Goal: Task Accomplishment & Management: Manage account settings

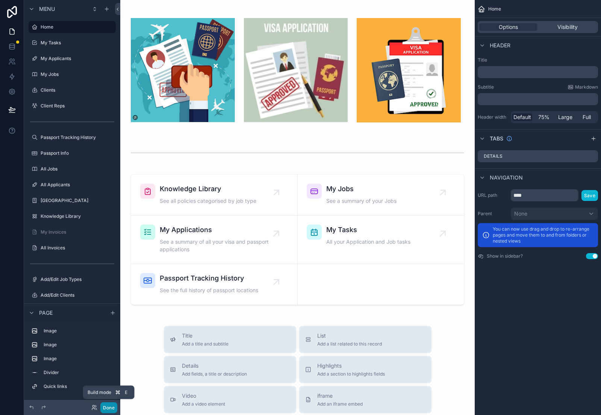
click at [109, 409] on button "Done" at bounding box center [108, 407] width 17 height 11
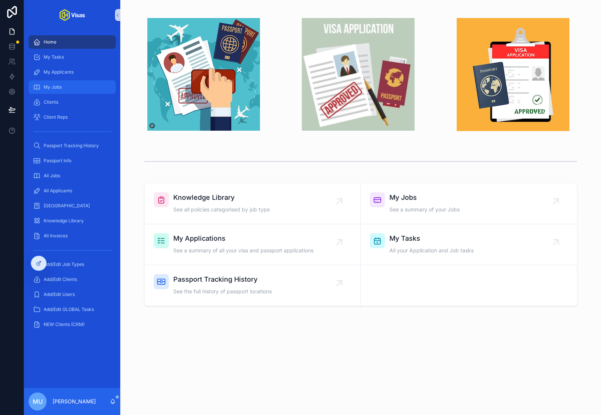
click at [65, 84] on div "My Jobs" at bounding box center [72, 87] width 78 height 12
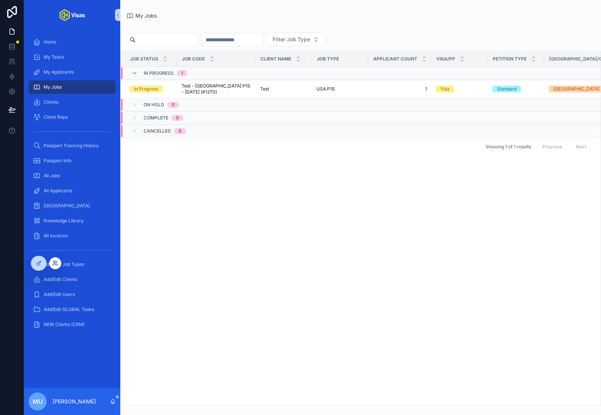
click at [55, 264] on icon at bounding box center [55, 263] width 6 height 6
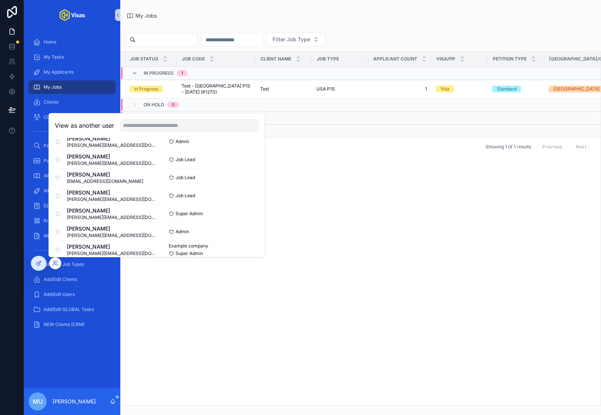
scroll to position [73, 0]
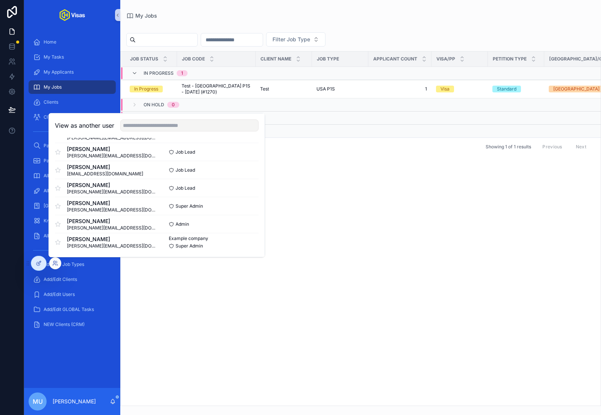
click at [202, 290] on div "Job Status Job Code Client Name Job Type Applicant Count Visa/PP Petition Type …" at bounding box center [361, 228] width 480 height 354
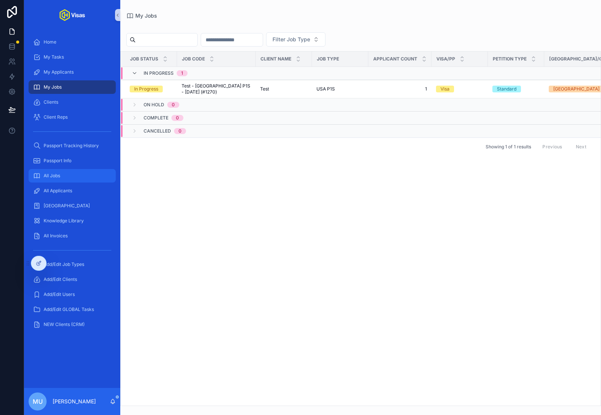
click at [60, 176] on div "All Jobs" at bounding box center [72, 176] width 78 height 12
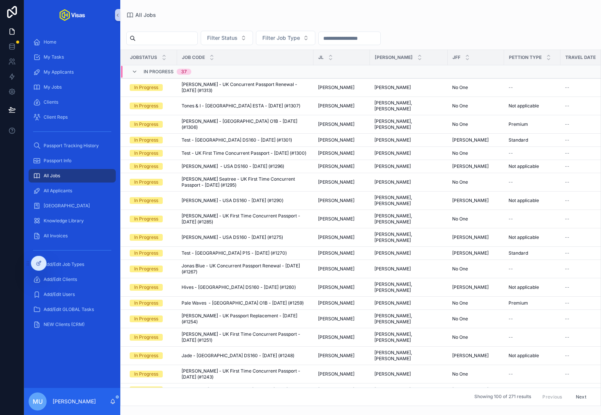
click at [172, 42] on input "scrollable content" at bounding box center [167, 38] width 62 height 11
type input "****"
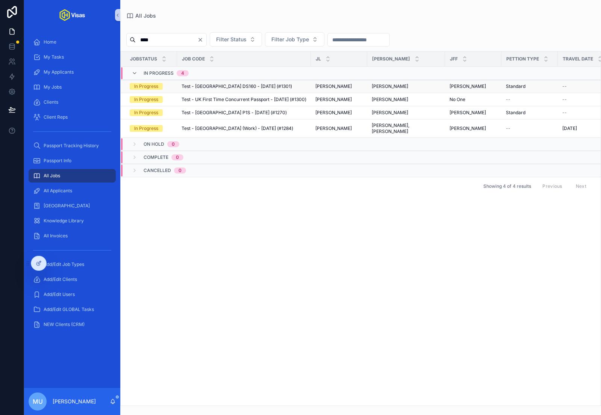
click at [203, 85] on span "Test - [GEOGRAPHIC_DATA] DS160 - [DATE] (#1301)" at bounding box center [236, 86] width 110 height 6
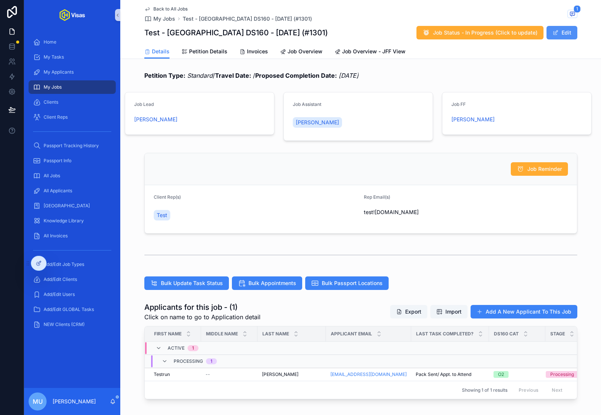
click at [562, 32] on button "Edit" at bounding box center [561, 33] width 31 height 14
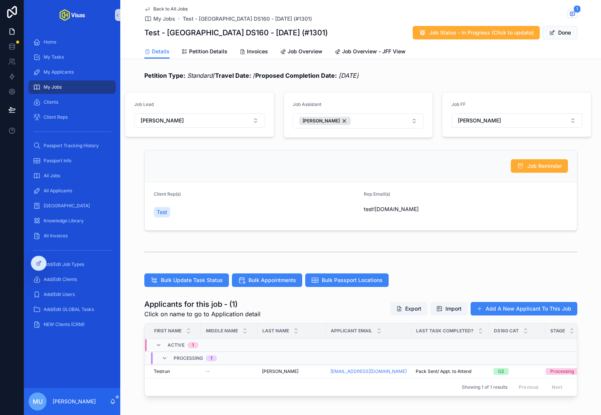
click at [59, 86] on span "My Jobs" at bounding box center [53, 87] width 18 height 6
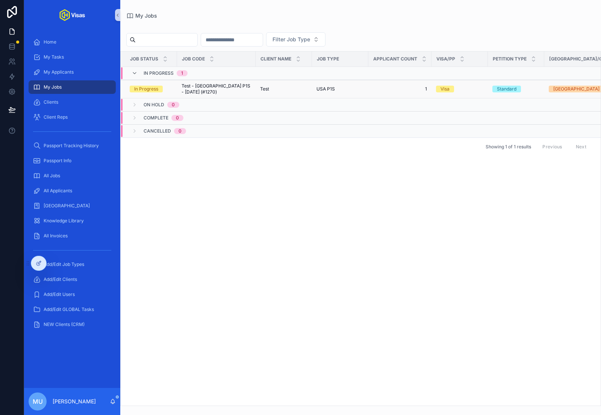
click at [211, 92] on span "Test - [GEOGRAPHIC_DATA] P1S - [DATE] (#1270)" at bounding box center [215, 89] width 69 height 12
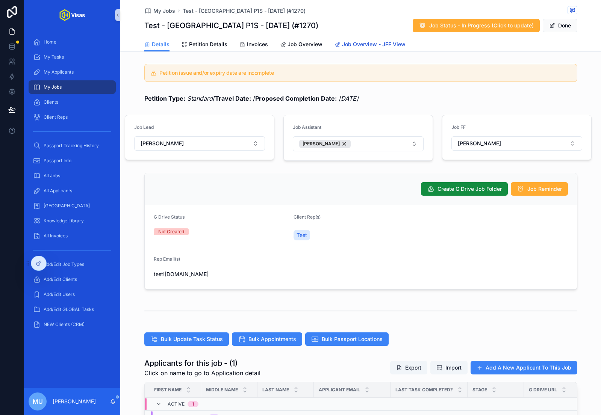
click at [362, 44] on span "Job Overview - JFF View" at bounding box center [373, 45] width 63 height 8
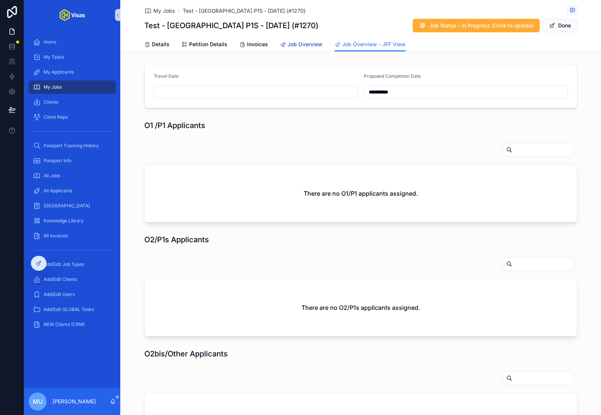
click at [305, 47] on span "Job Overview" at bounding box center [304, 45] width 35 height 8
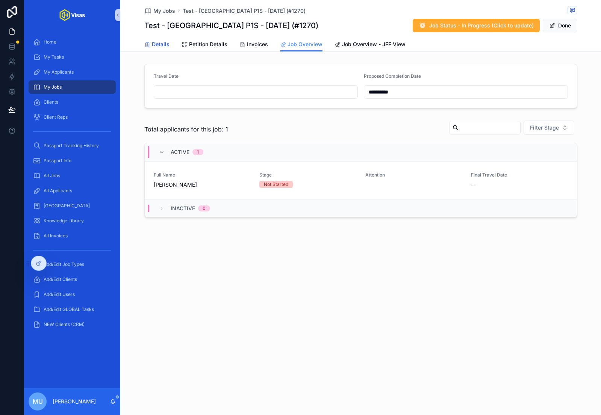
click at [158, 44] on span "Details" at bounding box center [161, 45] width 18 height 8
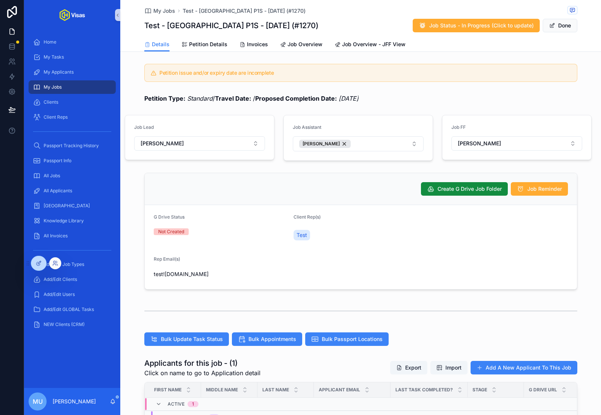
click at [52, 263] on div at bounding box center [55, 263] width 12 height 12
click at [53, 264] on icon at bounding box center [54, 265] width 3 height 2
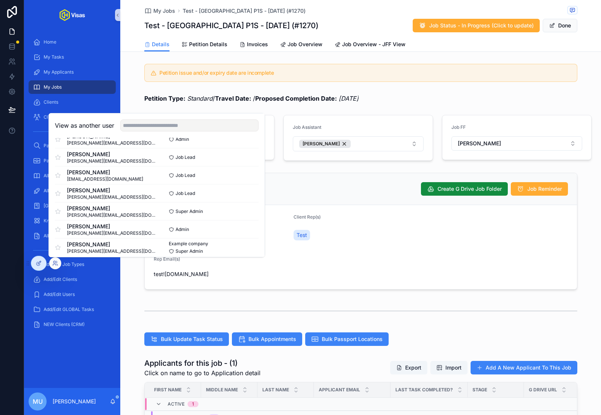
scroll to position [73, 0]
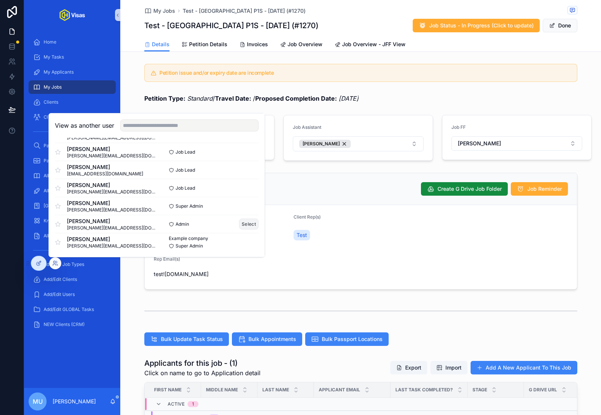
click at [249, 225] on button "Select" at bounding box center [249, 224] width 20 height 11
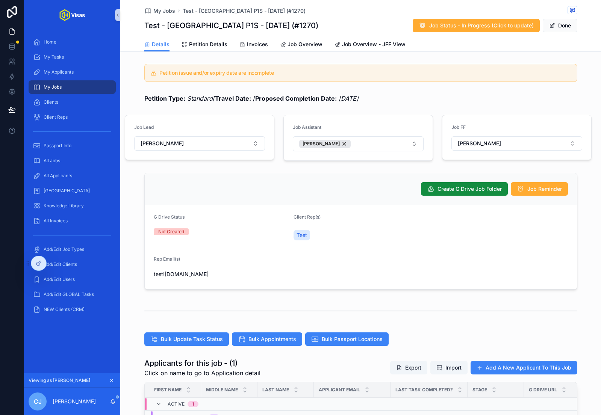
click at [58, 85] on span "My Jobs" at bounding box center [53, 87] width 18 height 6
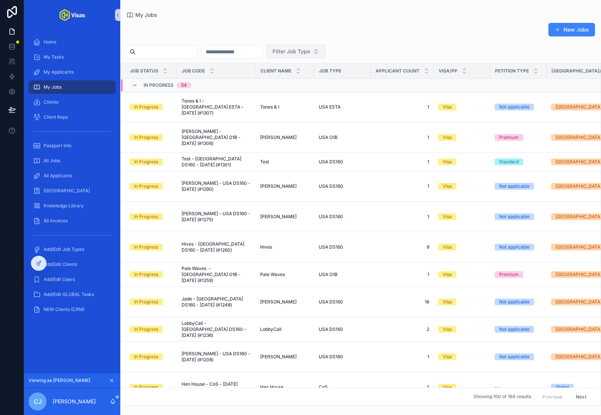
click at [310, 55] on span "Filter Job Type" at bounding box center [291, 52] width 38 height 8
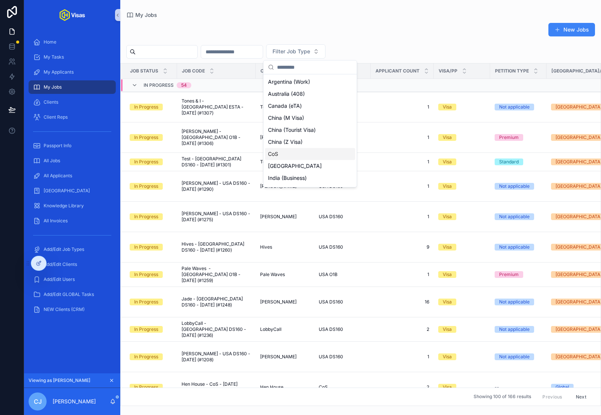
click at [287, 150] on div "CoS" at bounding box center [310, 154] width 90 height 12
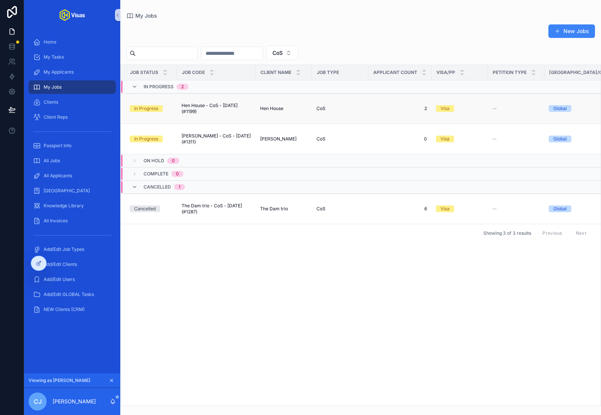
click at [218, 104] on span "Hen House - CoS - [DATE] (#1199)" at bounding box center [215, 109] width 69 height 12
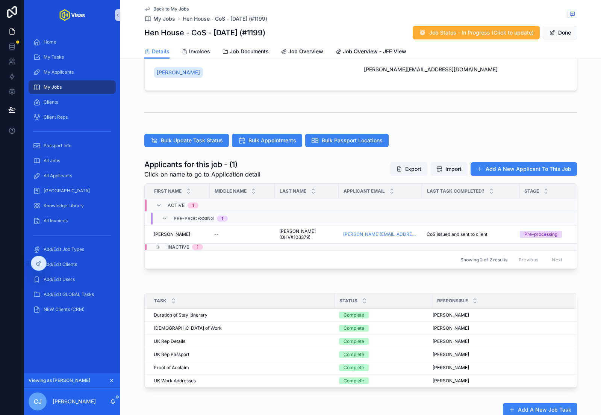
scroll to position [140, 0]
click at [65, 71] on span "My Applicants" at bounding box center [59, 72] width 30 height 6
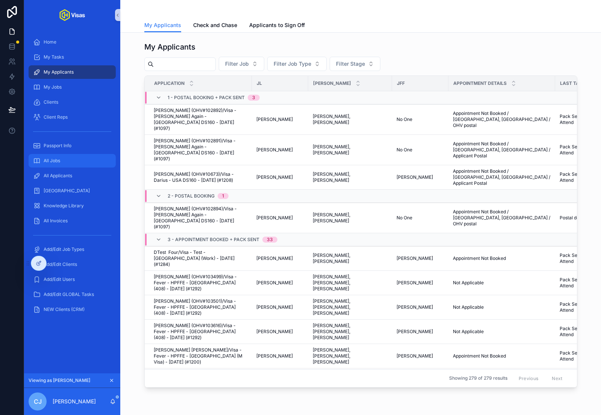
click at [57, 161] on span "All Jobs" at bounding box center [52, 161] width 17 height 6
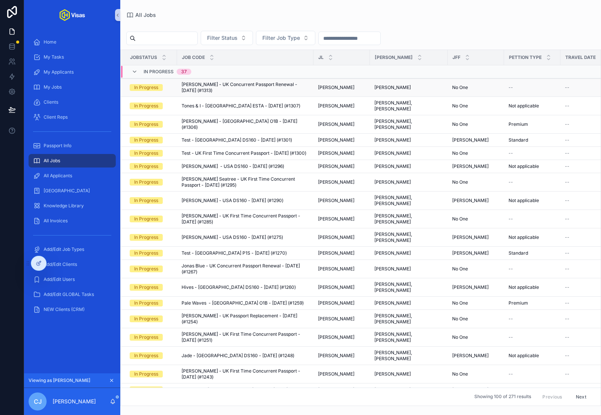
click at [218, 86] on span "[PERSON_NAME] - UK Concurrent Passport Renewal - [DATE] (#1313)" at bounding box center [244, 88] width 127 height 12
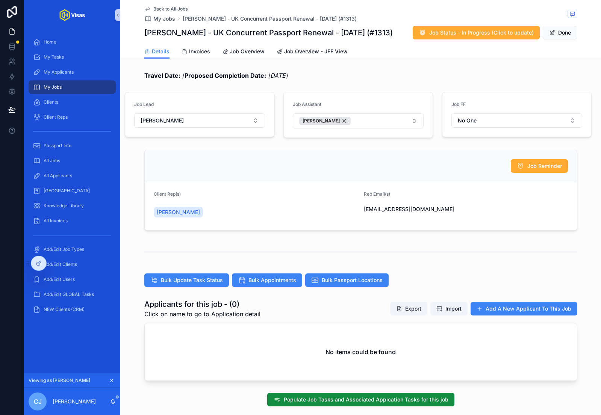
click at [55, 85] on span "My Jobs" at bounding box center [53, 87] width 18 height 6
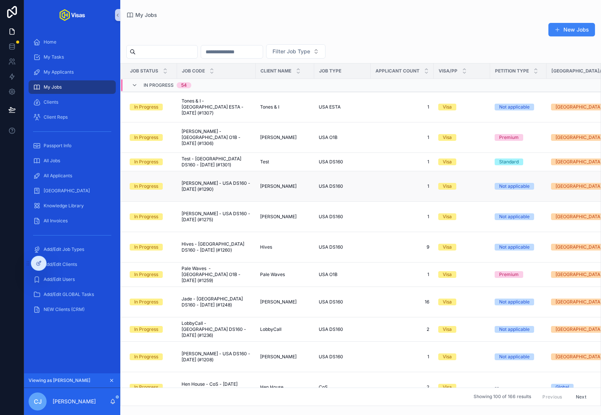
click at [194, 188] on span "[PERSON_NAME] - USA DS160 - [DATE] (#1290)" at bounding box center [215, 186] width 69 height 12
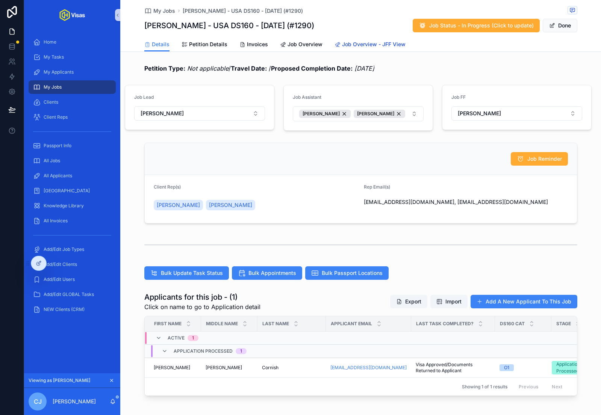
click at [364, 45] on span "Job Overview - JFF View" at bounding box center [373, 45] width 63 height 8
